Goal: Task Accomplishment & Management: Manage account settings

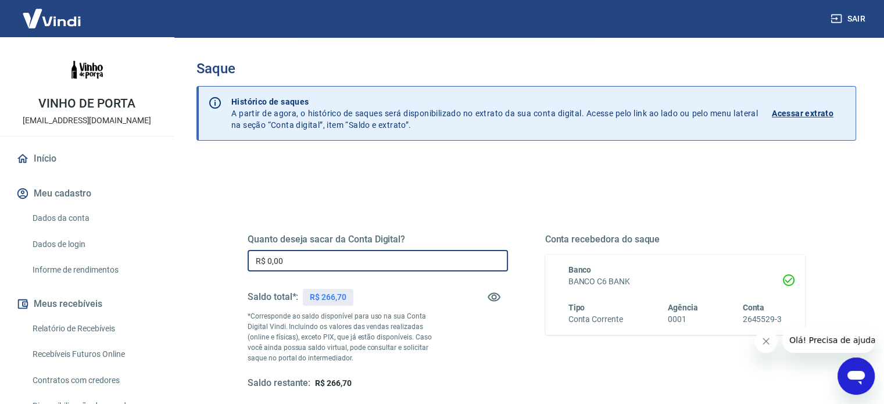
drag, startPoint x: 218, startPoint y: 254, endPoint x: 166, endPoint y: 260, distance: 52.5
click at [167, 260] on div "Sair VINHO DE PORTA [EMAIL_ADDRESS][DOMAIN_NAME] Início Meu cadastro Dados da c…" at bounding box center [442, 202] width 884 height 404
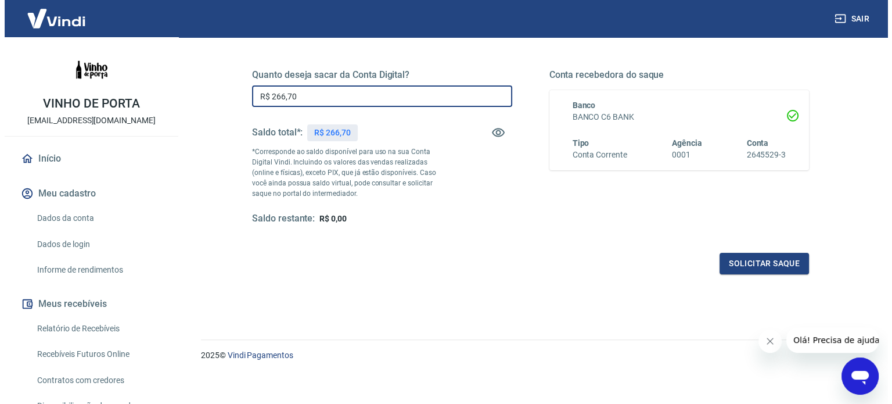
scroll to position [170, 0]
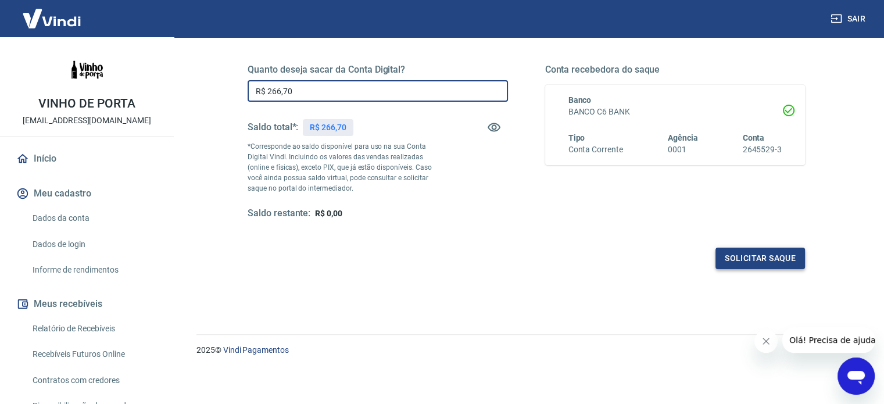
type input "R$ 266,70"
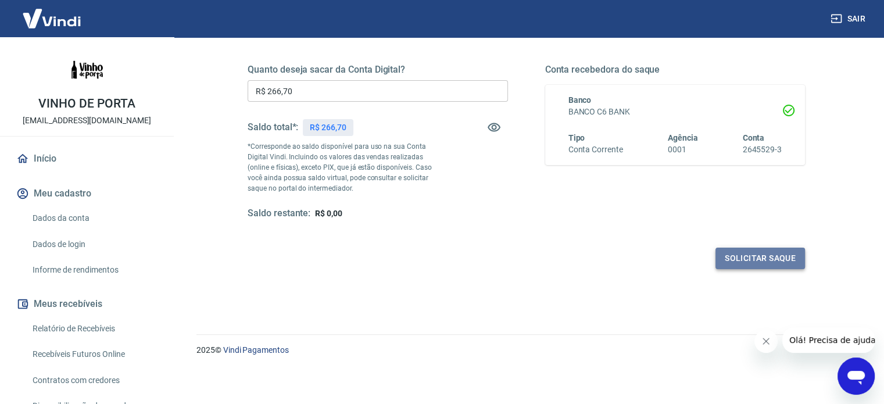
click at [762, 252] on button "Solicitar saque" at bounding box center [759, 257] width 89 height 21
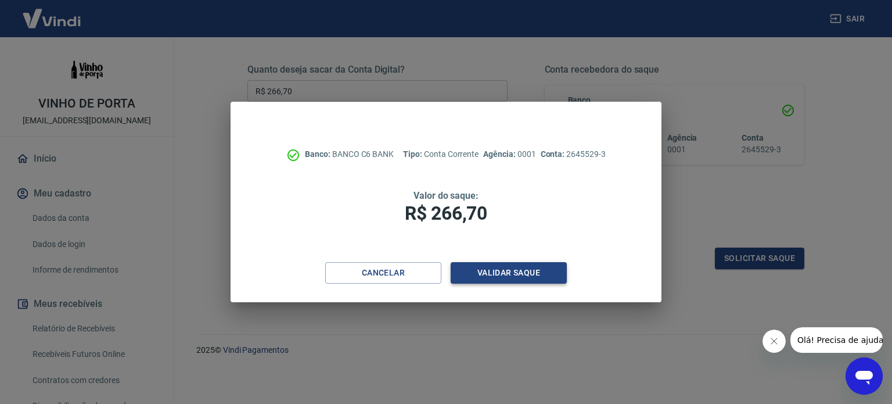
click at [533, 274] on button "Validar saque" at bounding box center [509, 272] width 116 height 21
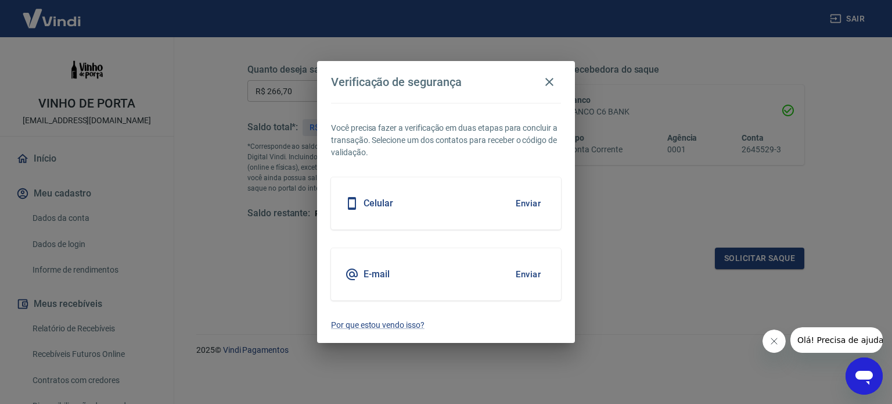
click at [535, 277] on button "Enviar" at bounding box center [528, 274] width 38 height 24
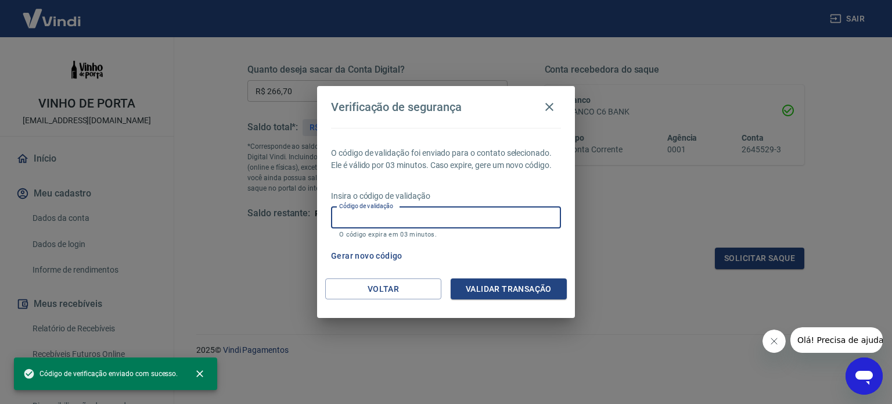
click at [444, 216] on input "Código de validação" at bounding box center [446, 217] width 230 height 21
paste input "238561"
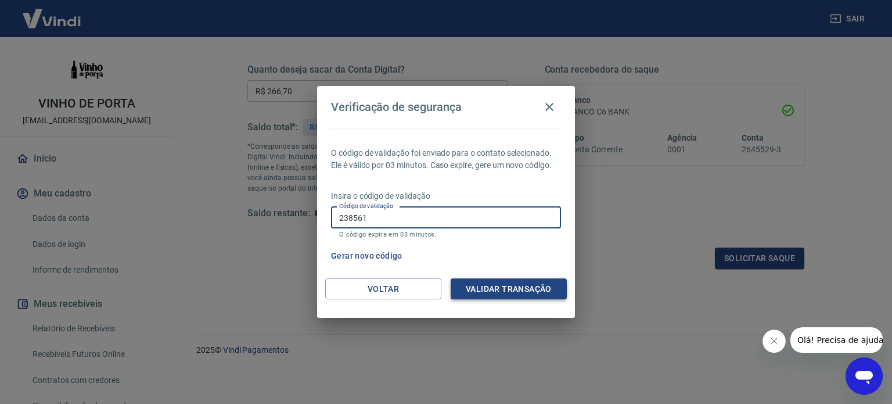
type input "238561"
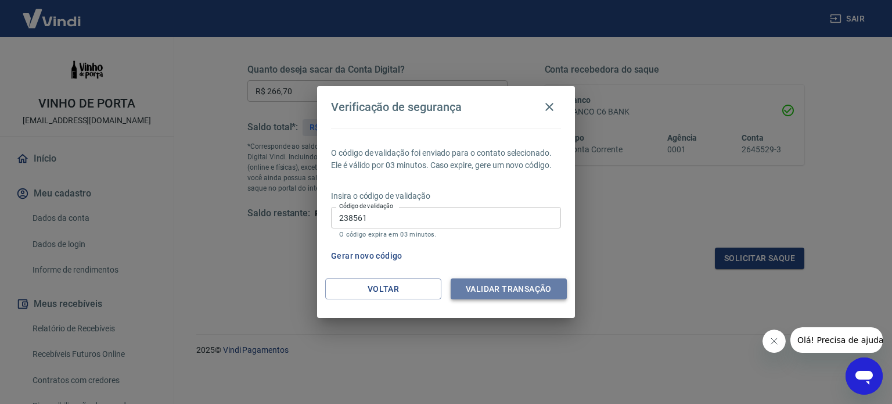
click at [501, 284] on button "Validar transação" at bounding box center [509, 288] width 116 height 21
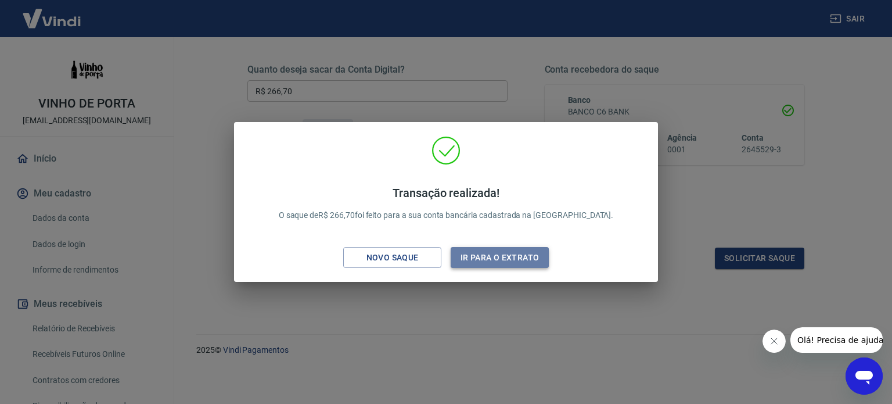
click at [476, 256] on button "Ir para o extrato" at bounding box center [500, 257] width 98 height 21
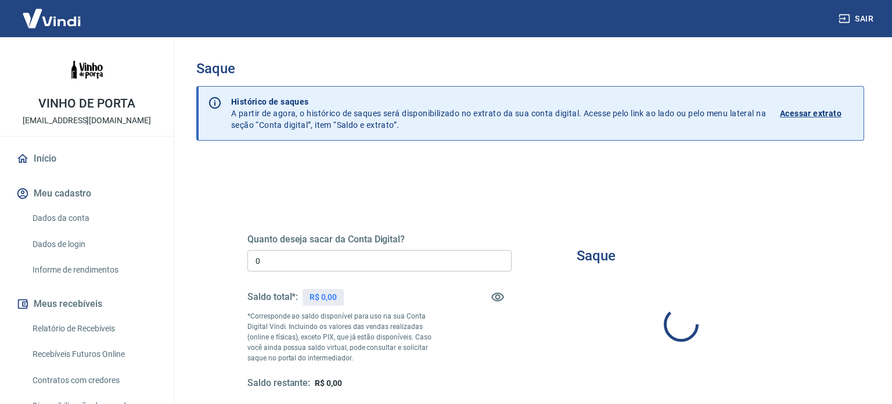
type input "R$ 0,00"
